Goal: Task Accomplishment & Management: Manage account settings

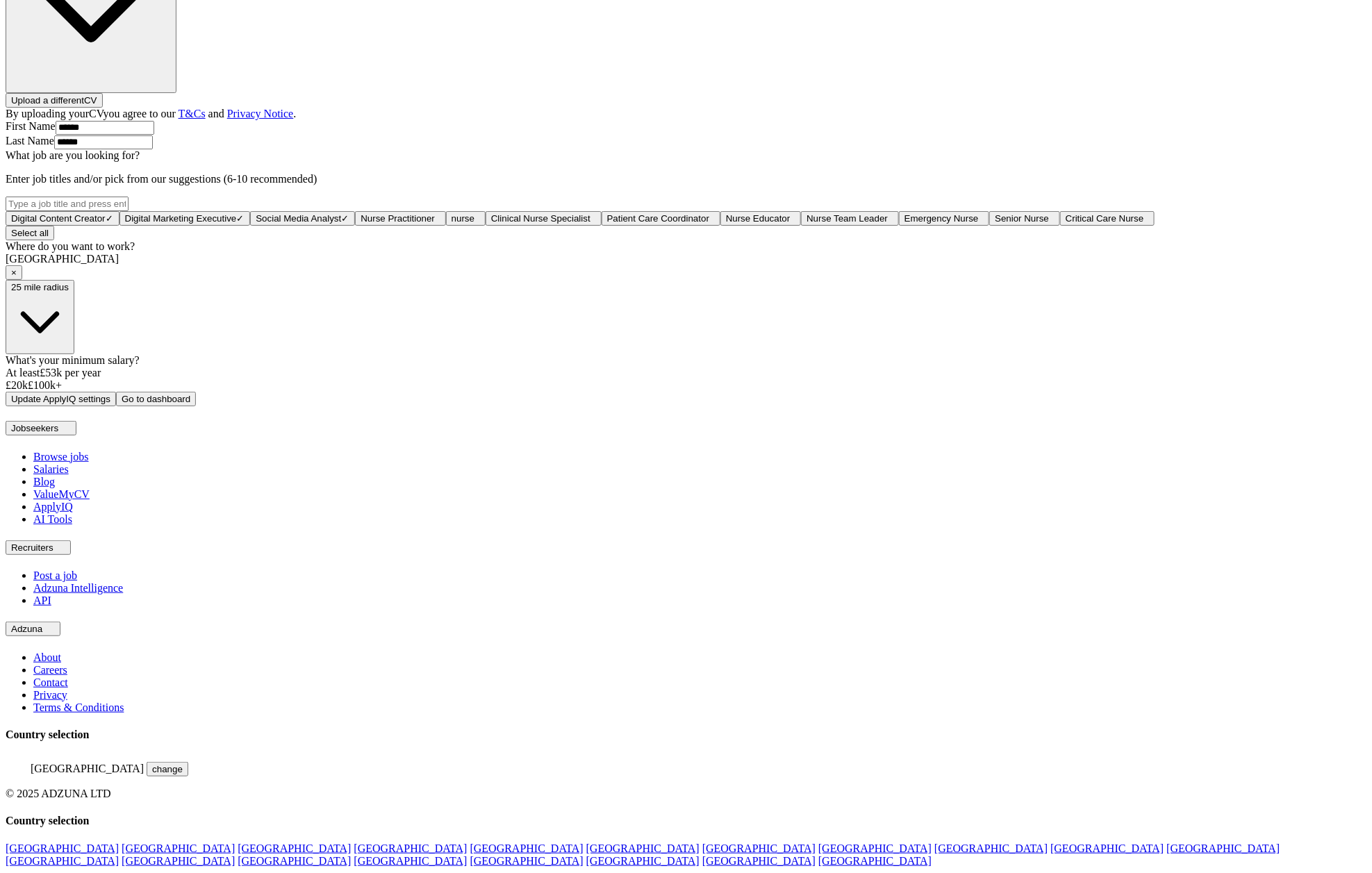
scroll to position [503, 0]
click at [74, 354] on button "25 mile radius" at bounding box center [40, 317] width 68 height 74
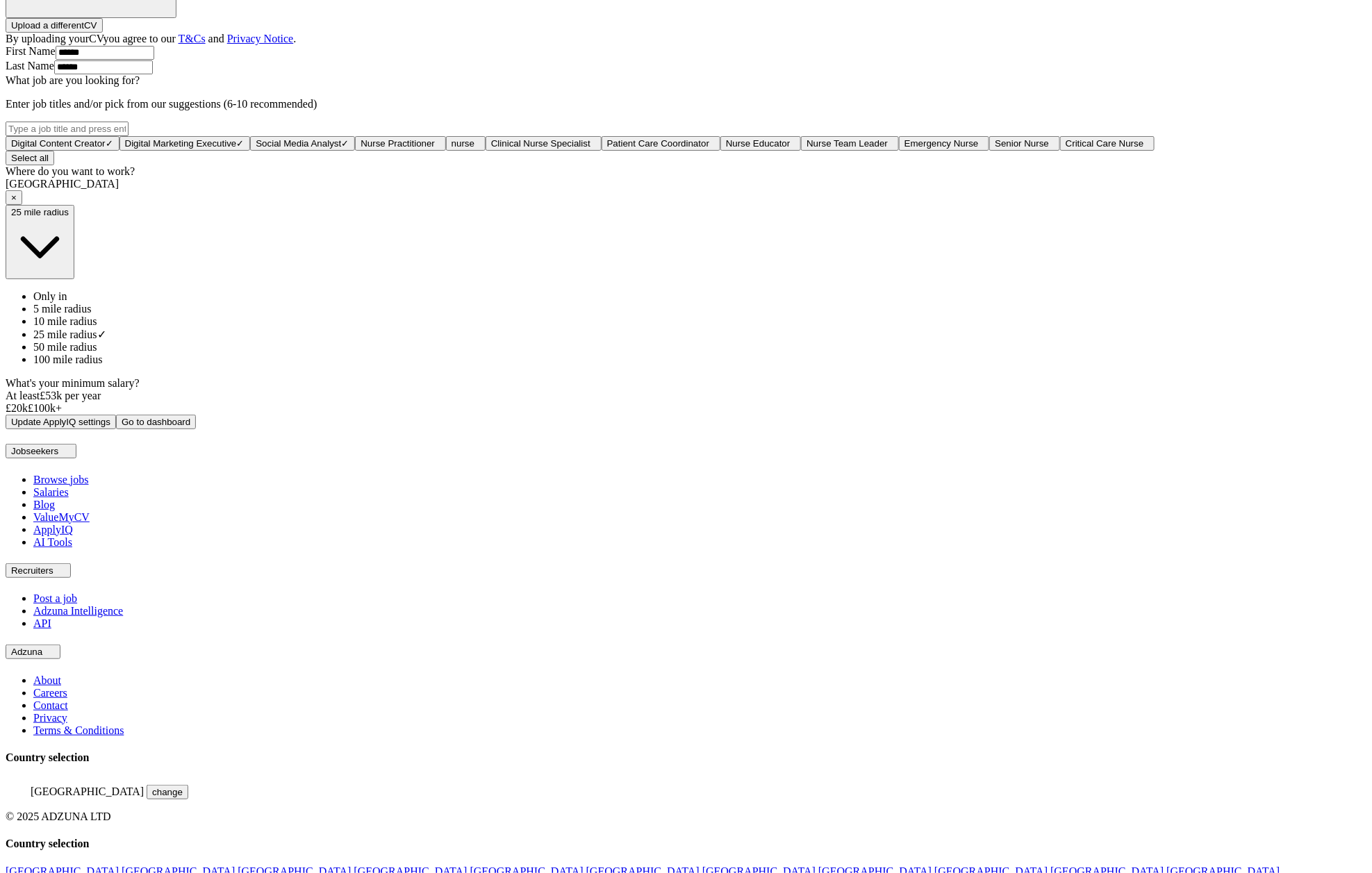
click at [97, 327] on span "10 mile radius" at bounding box center [65, 321] width 64 height 12
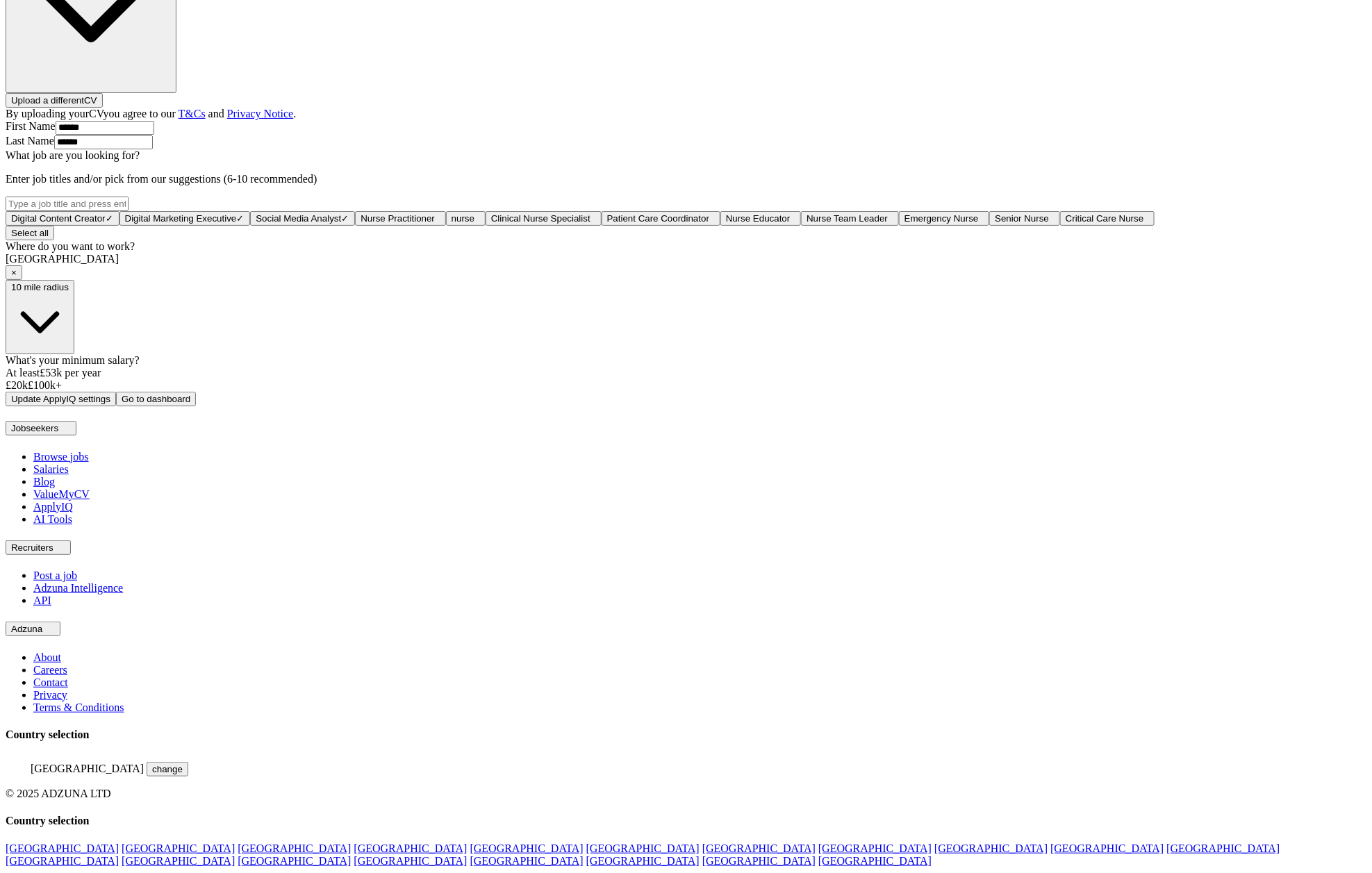
click at [116, 406] on button "Update ApplyIQ settings" at bounding box center [60, 399] width 110 height 15
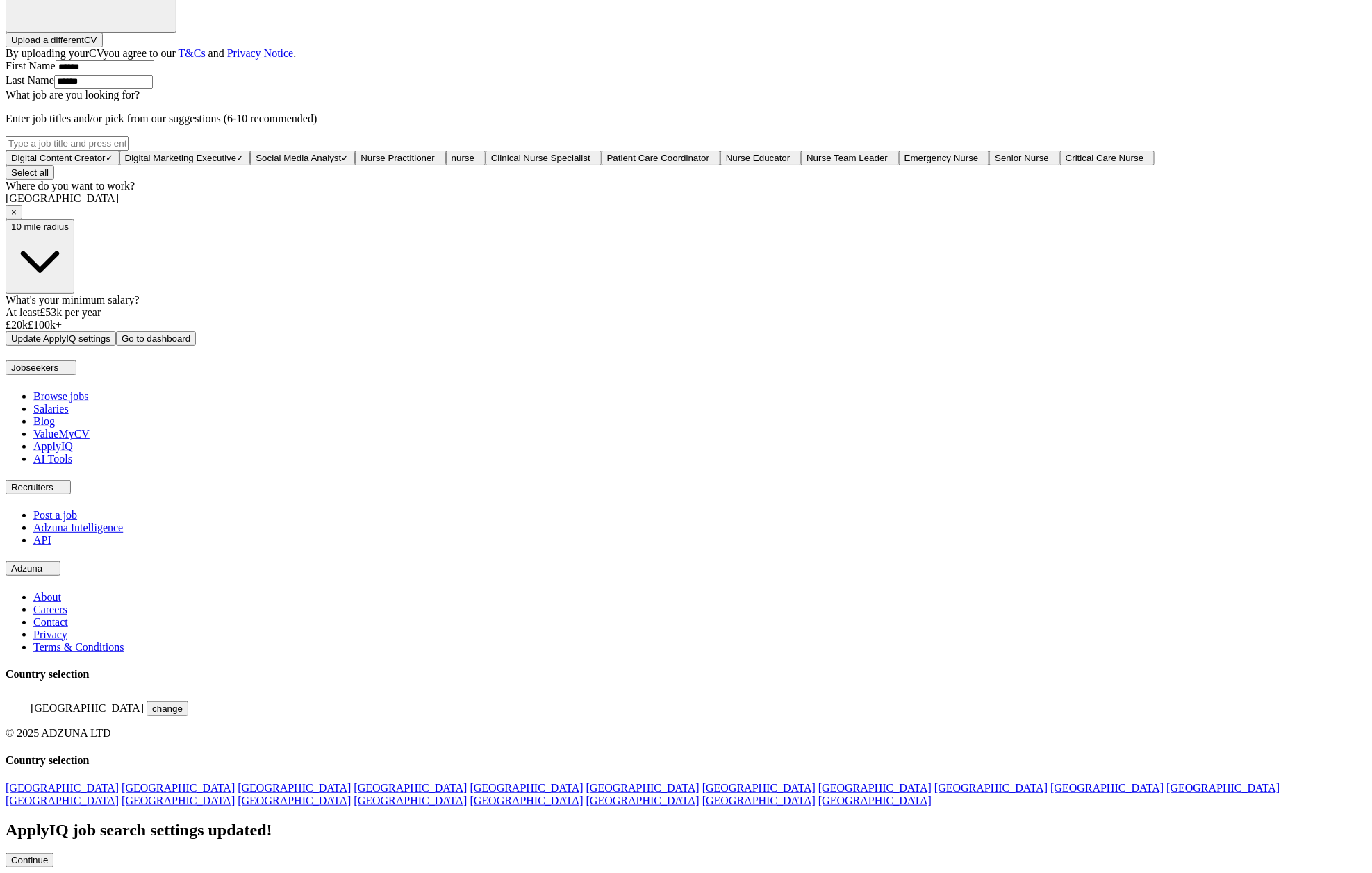
click at [54, 853] on button "Continue" at bounding box center [30, 860] width 48 height 15
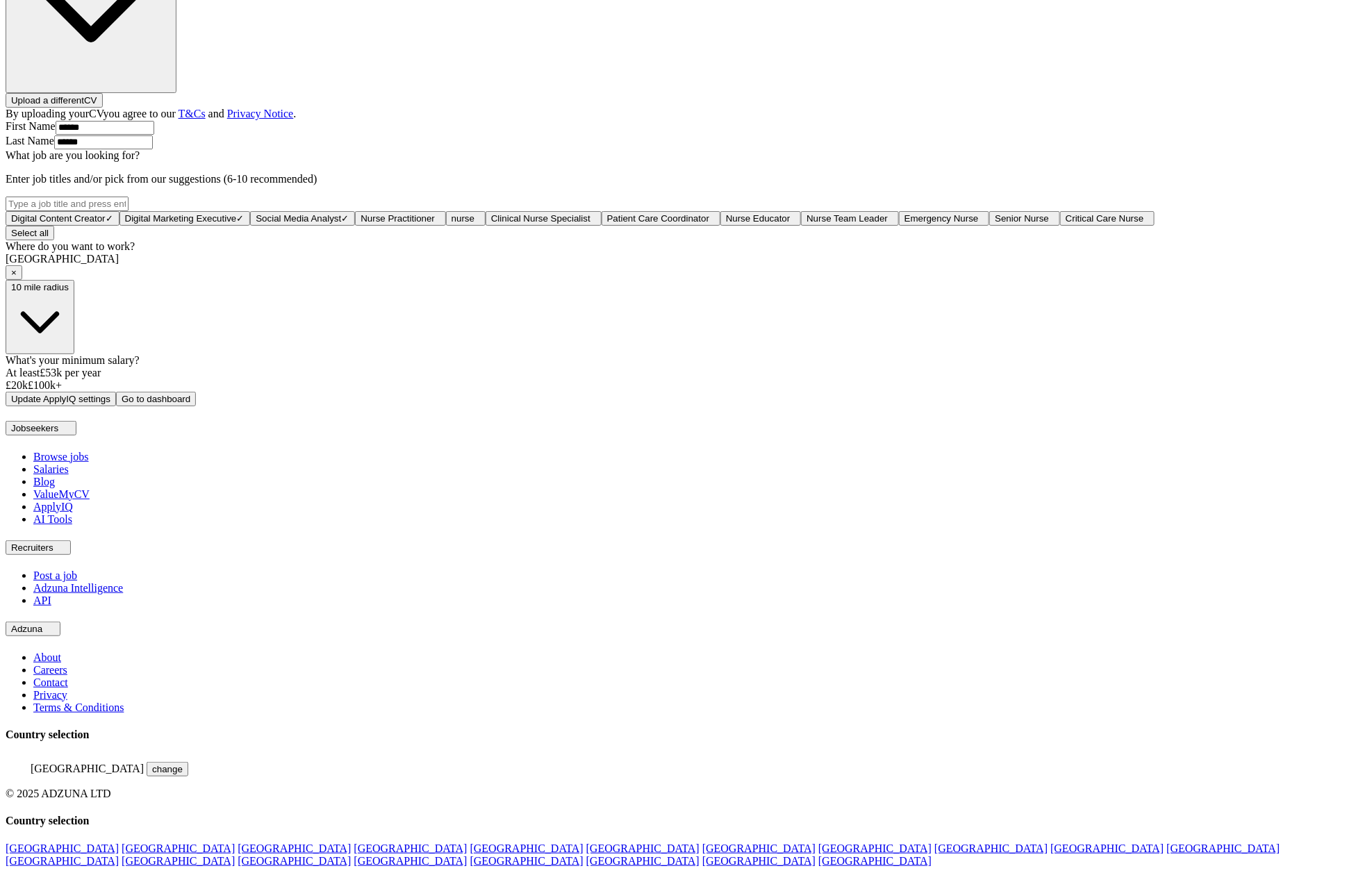
click at [74, 354] on button "10 mile radius" at bounding box center [40, 317] width 68 height 74
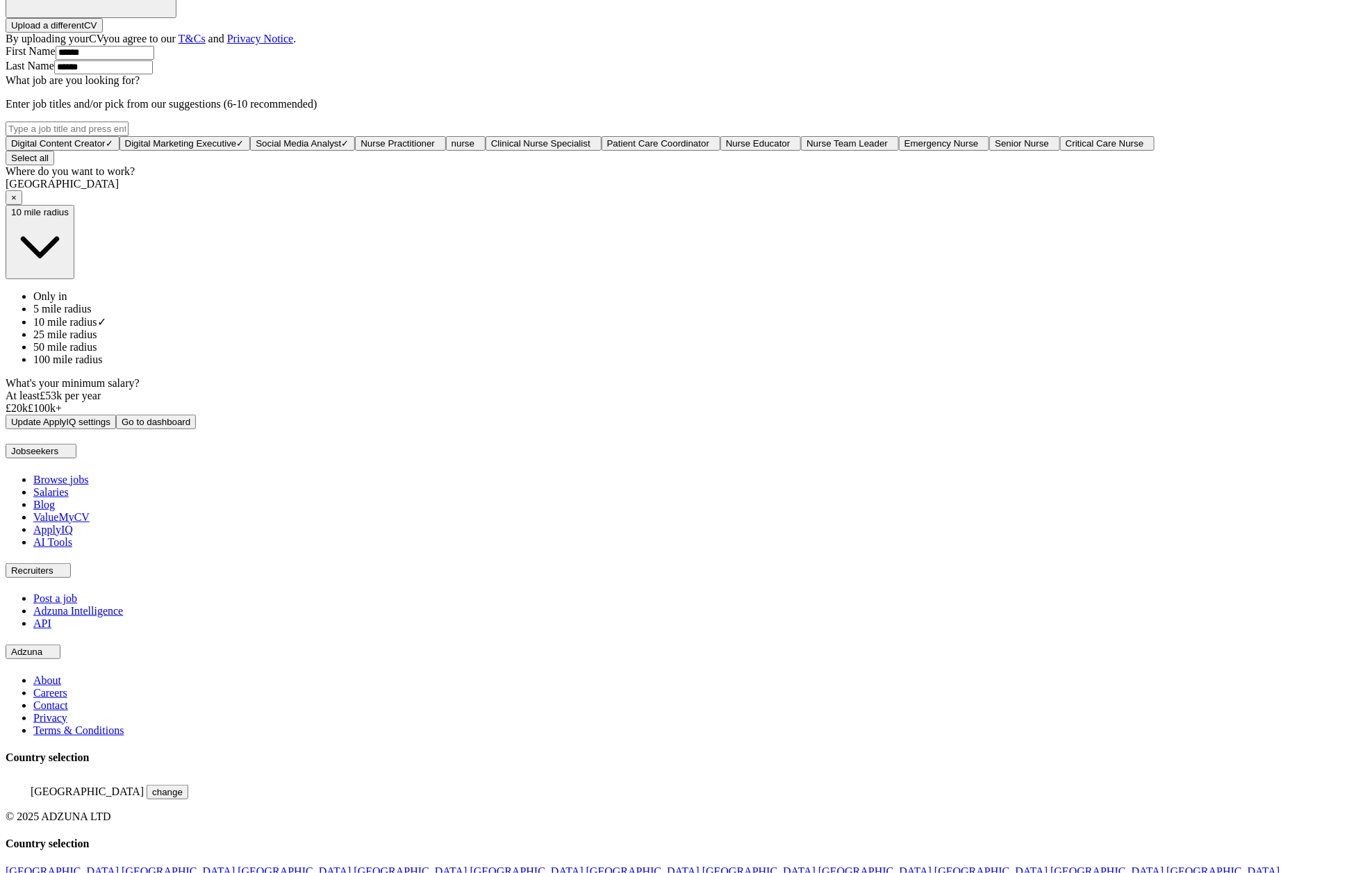
click at [92, 314] on span "5 mile radius" at bounding box center [62, 308] width 58 height 12
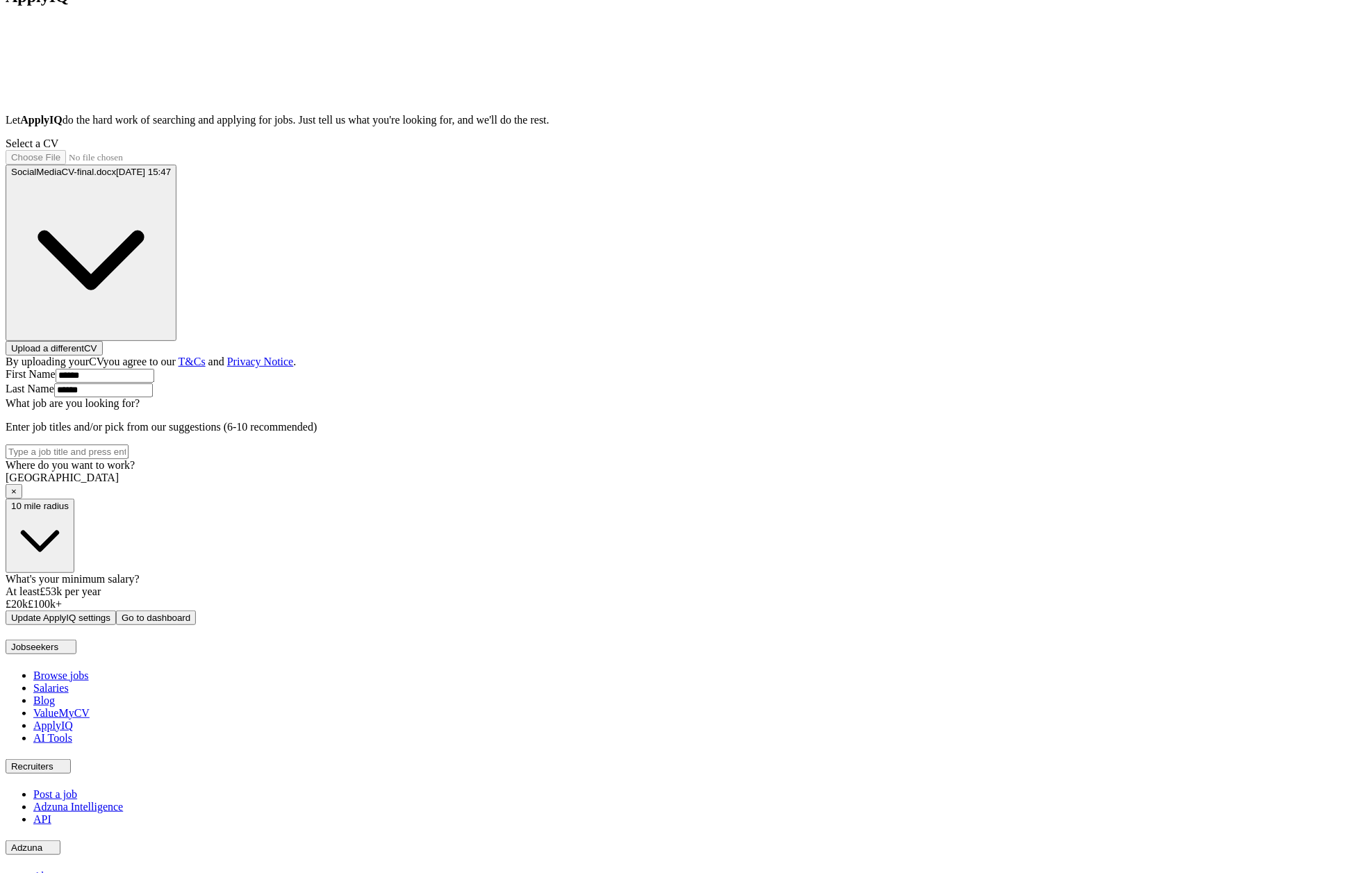
scroll to position [311, 0]
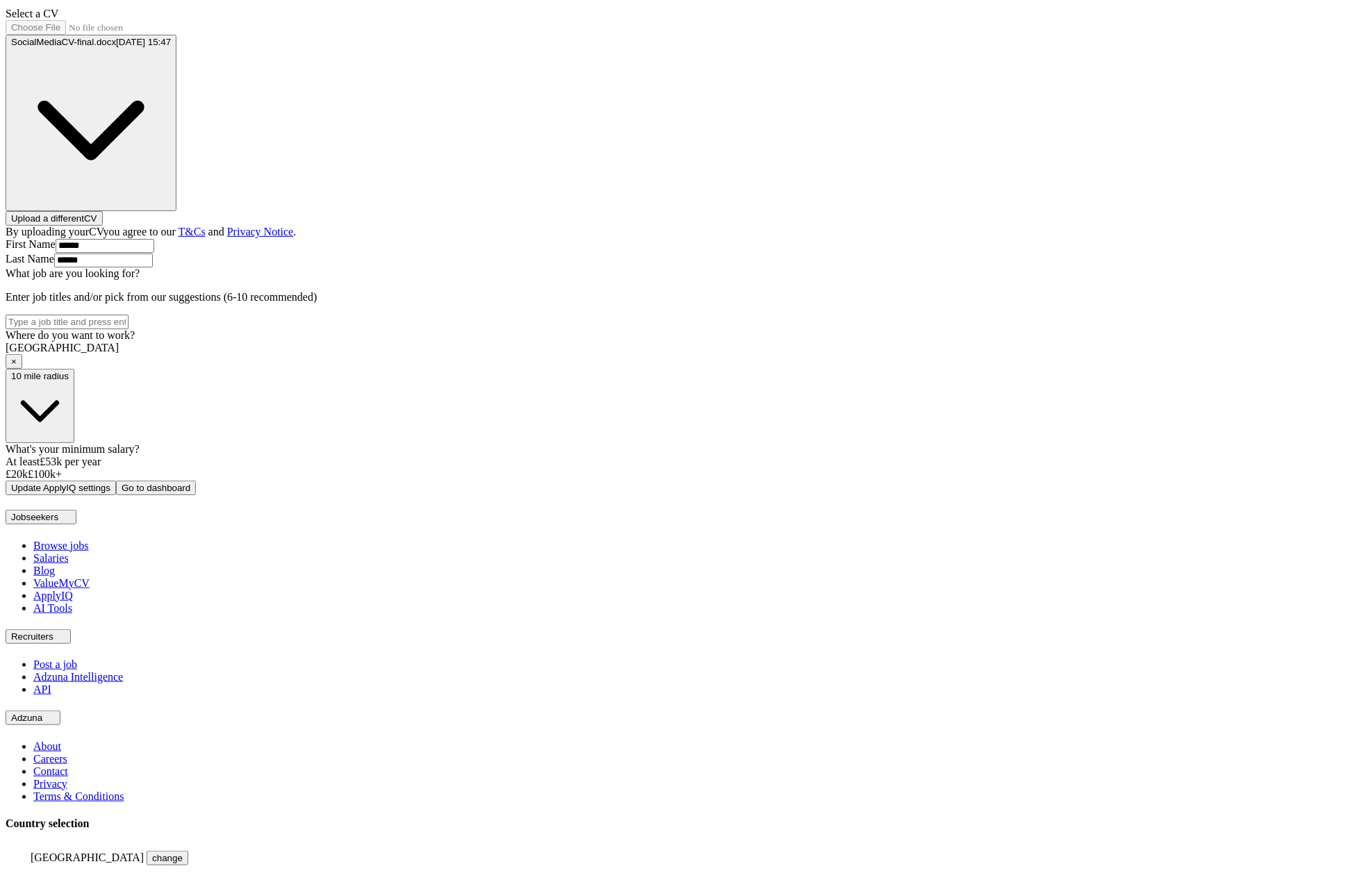
click at [68, 381] on span "10 mile radius" at bounding box center [40, 375] width 57 height 10
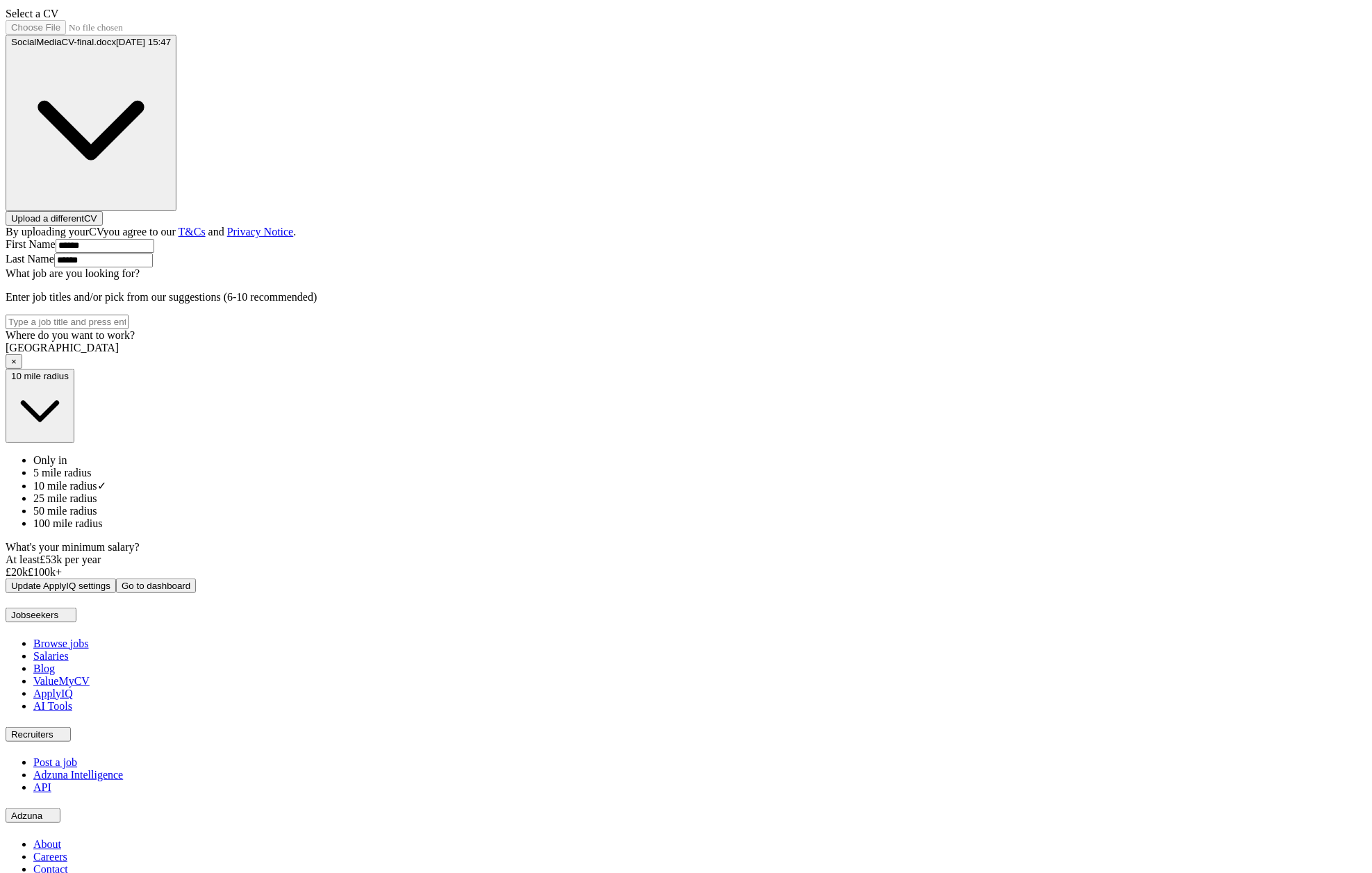
click at [92, 478] on span "5 mile radius" at bounding box center [62, 473] width 58 height 12
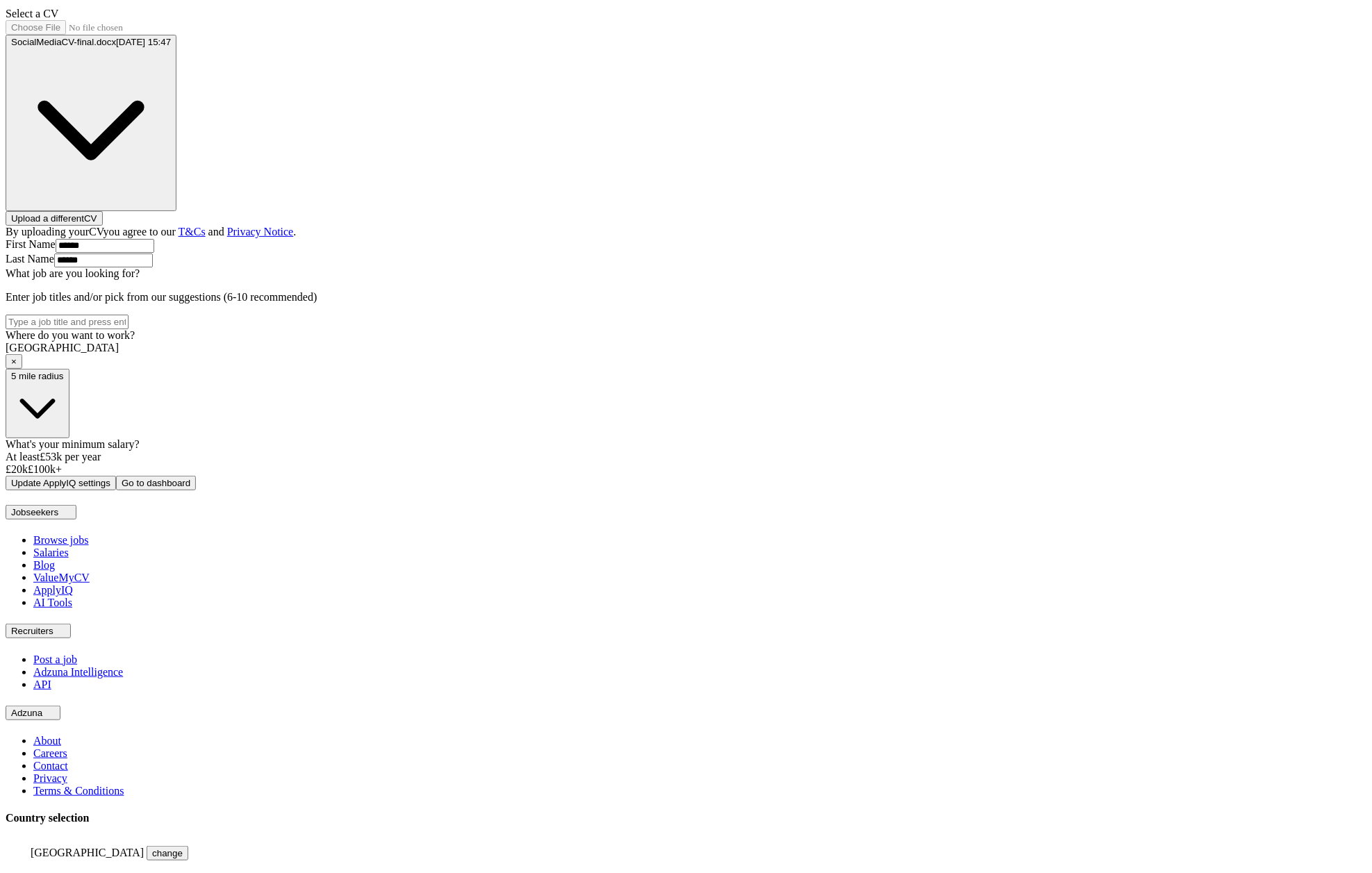
click at [116, 490] on button "Update ApplyIQ settings" at bounding box center [60, 483] width 110 height 15
